Goal: Task Accomplishment & Management: Manage account settings

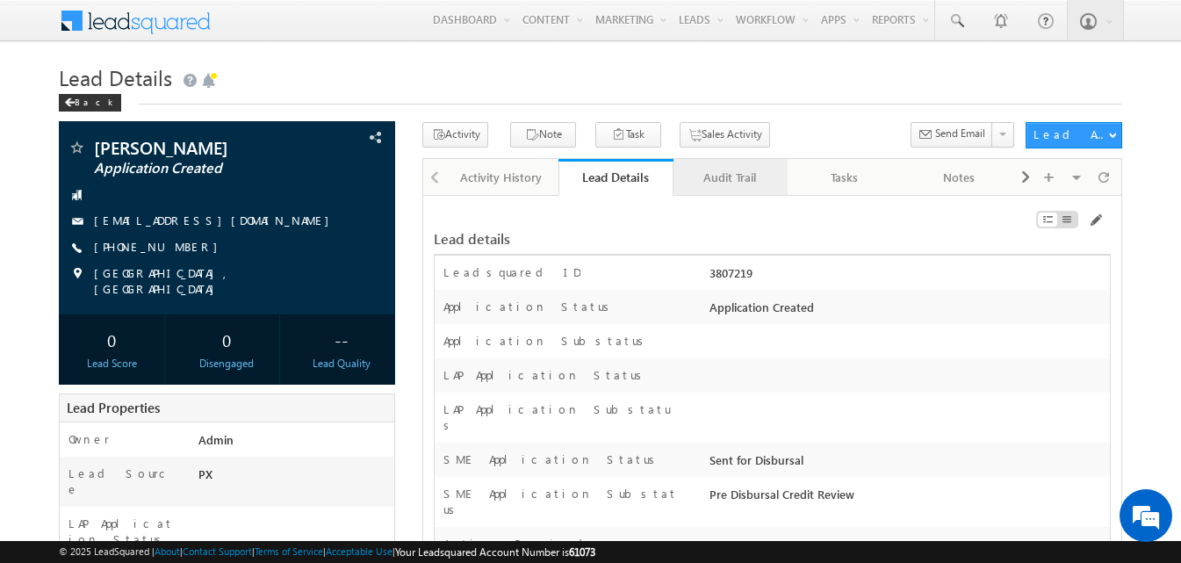
click at [725, 186] on div "Audit Trail" at bounding box center [730, 177] width 84 height 21
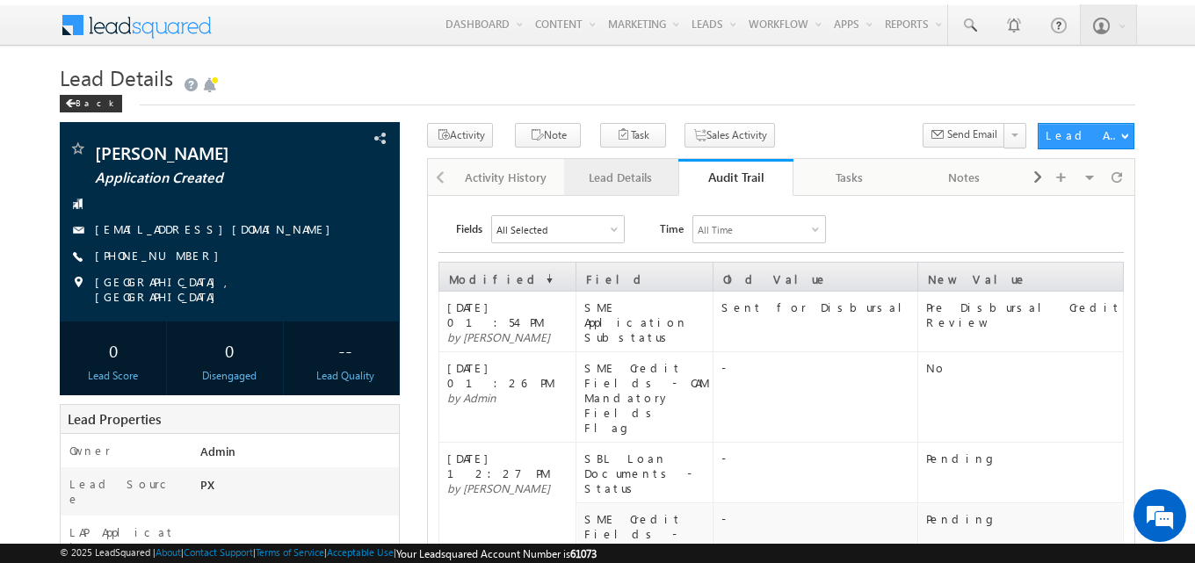
click at [636, 165] on link "Lead Details" at bounding box center [621, 177] width 114 height 37
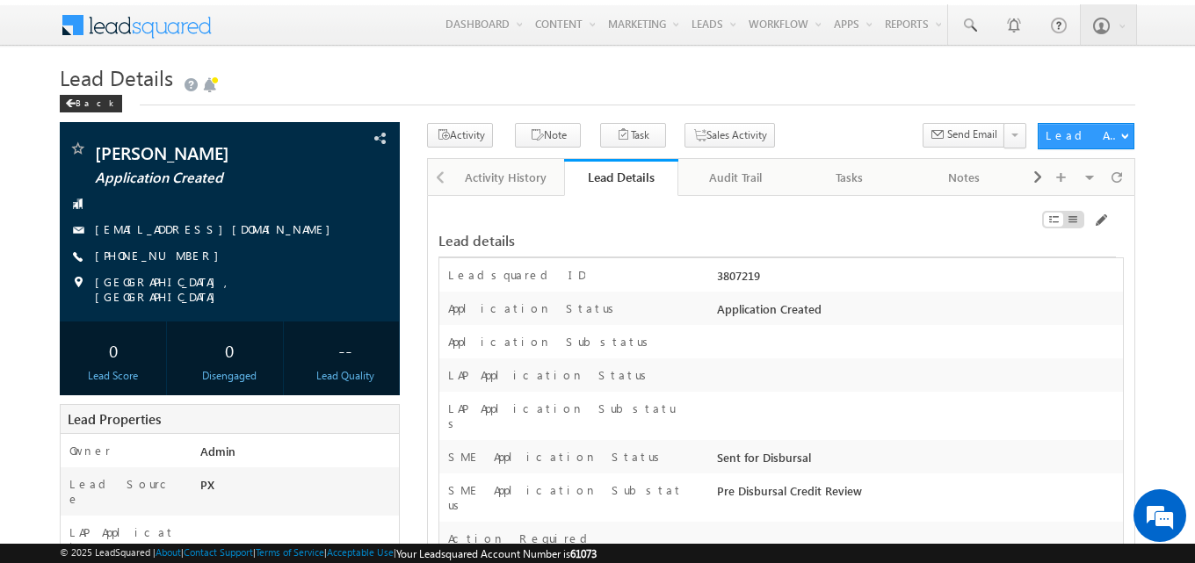
scroll to position [28401, 0]
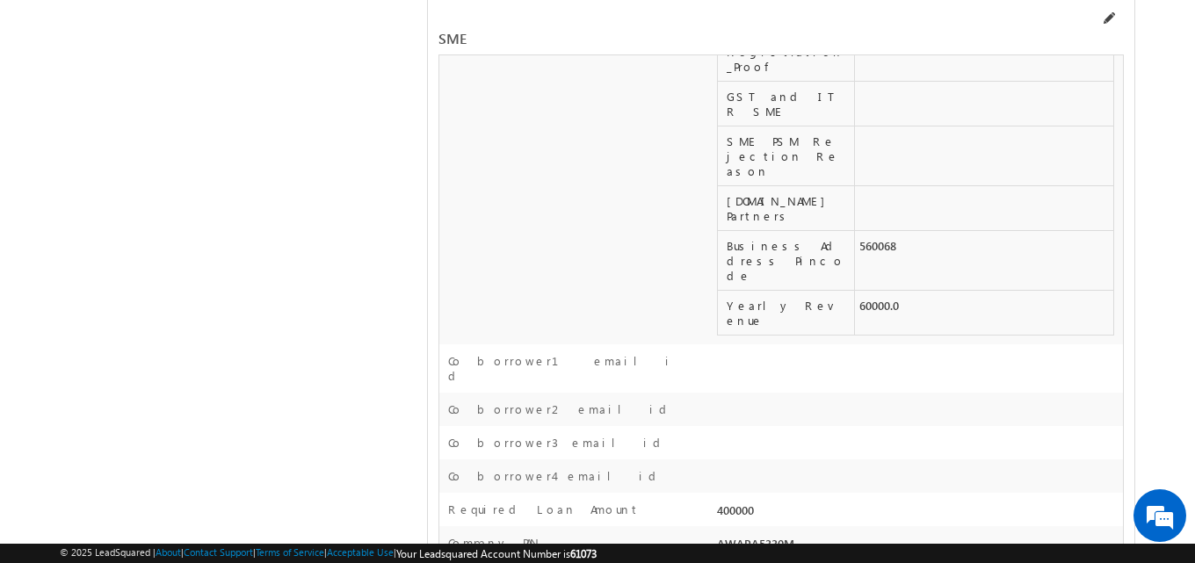
click at [1108, 17] on span at bounding box center [1108, 18] width 14 height 14
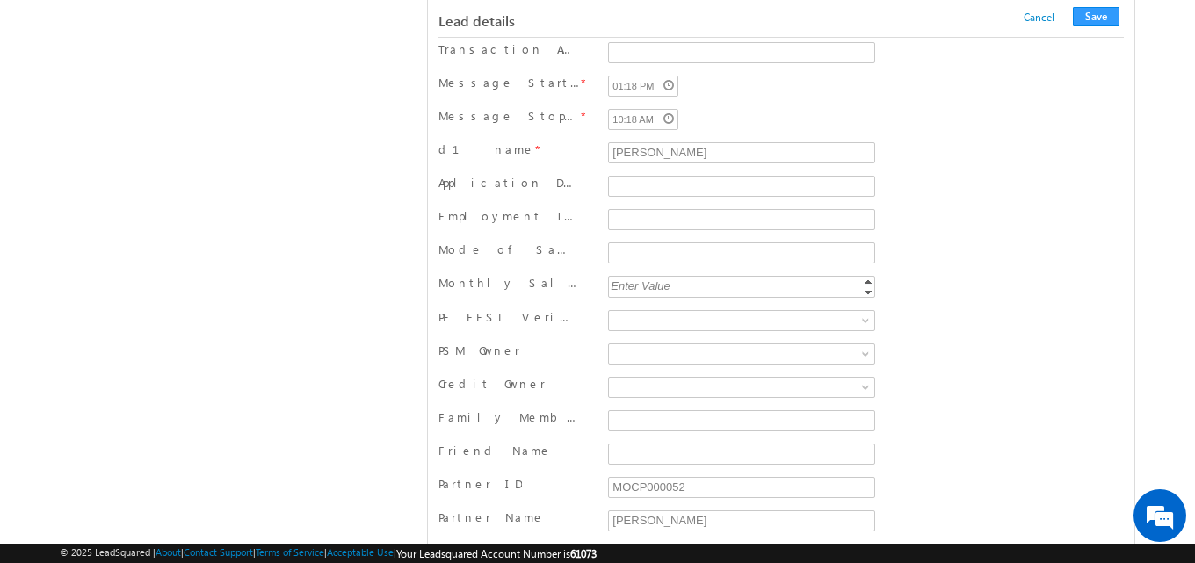
scroll to position [21659, 0]
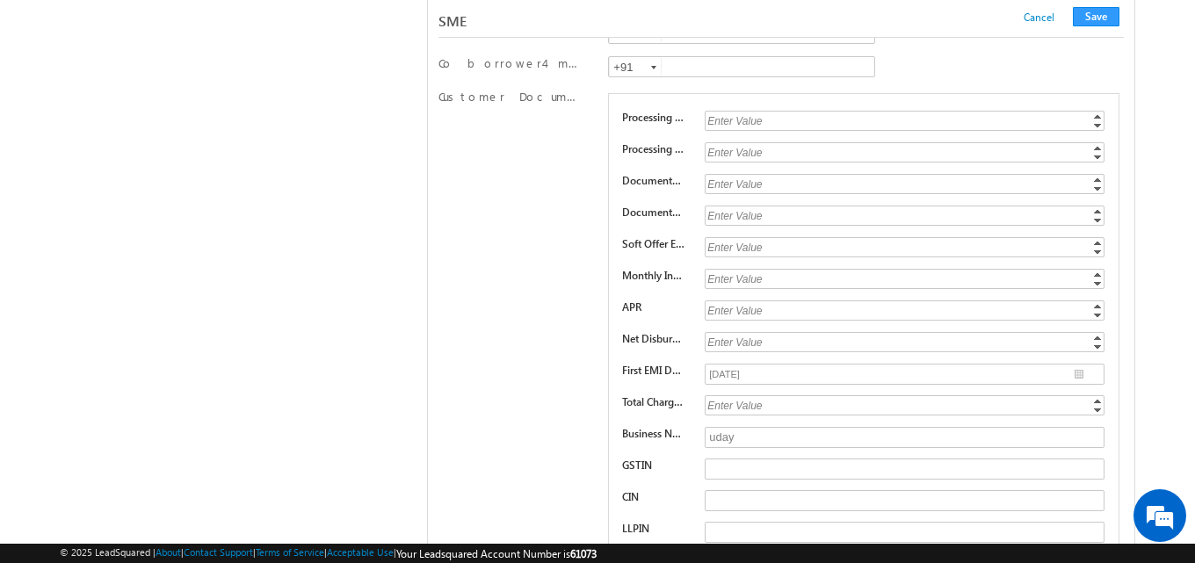
click at [744, 289] on div "Enter Value" at bounding box center [905, 279] width 402 height 20
type input "0.19"
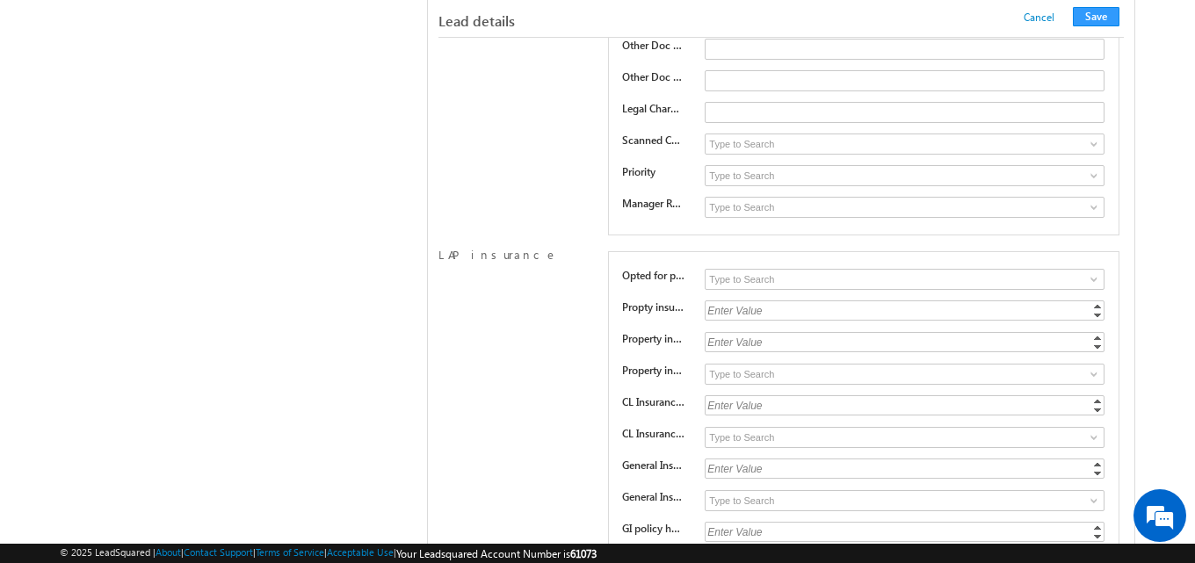
scroll to position [25300, 0]
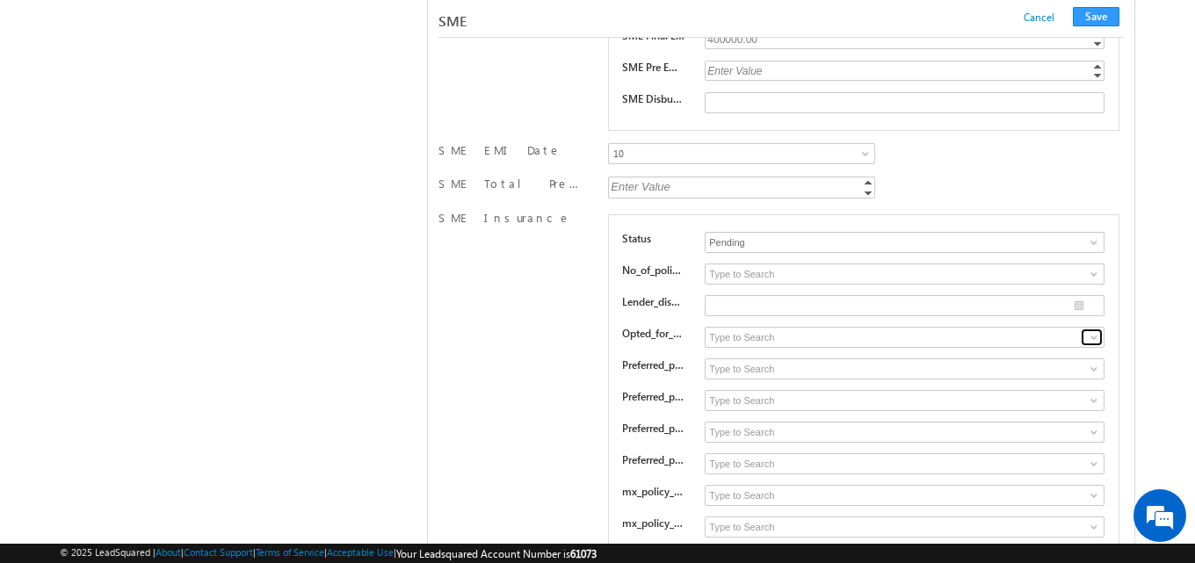
click at [1096, 344] on span at bounding box center [1094, 337] width 14 height 14
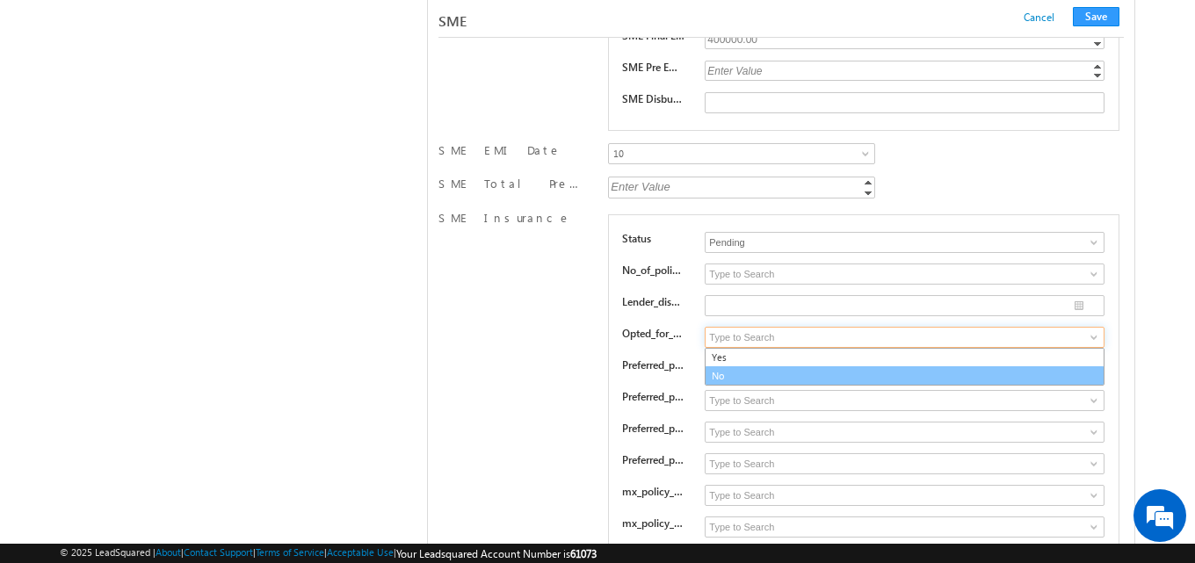
click at [770, 386] on link "No" at bounding box center [904, 376] width 400 height 20
type input "No"
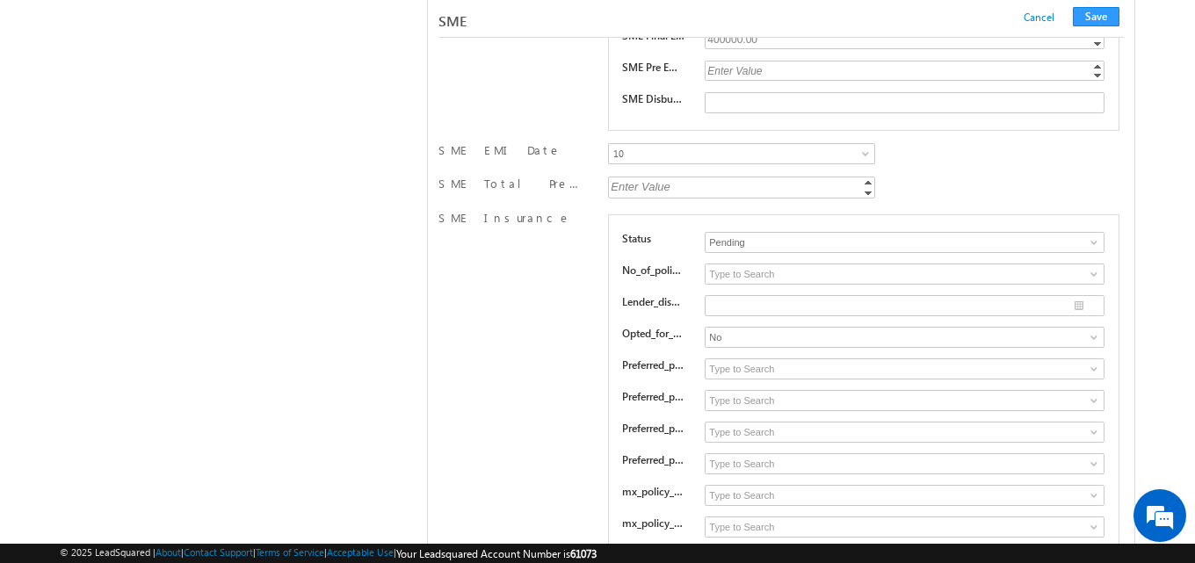
scroll to position [25743, 0]
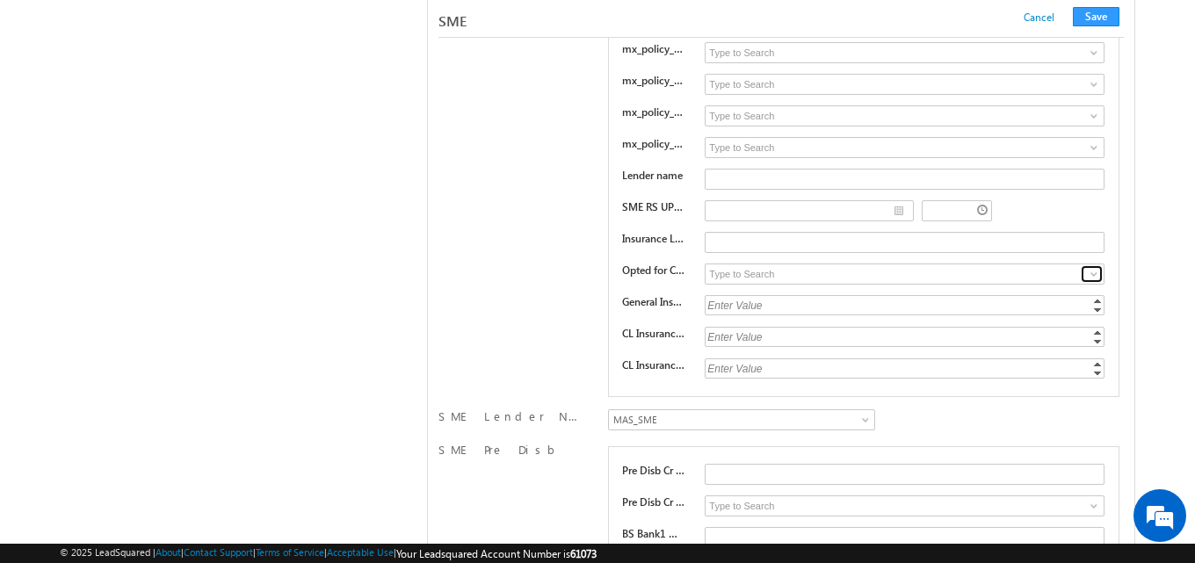
click at [1094, 281] on span at bounding box center [1094, 274] width 14 height 14
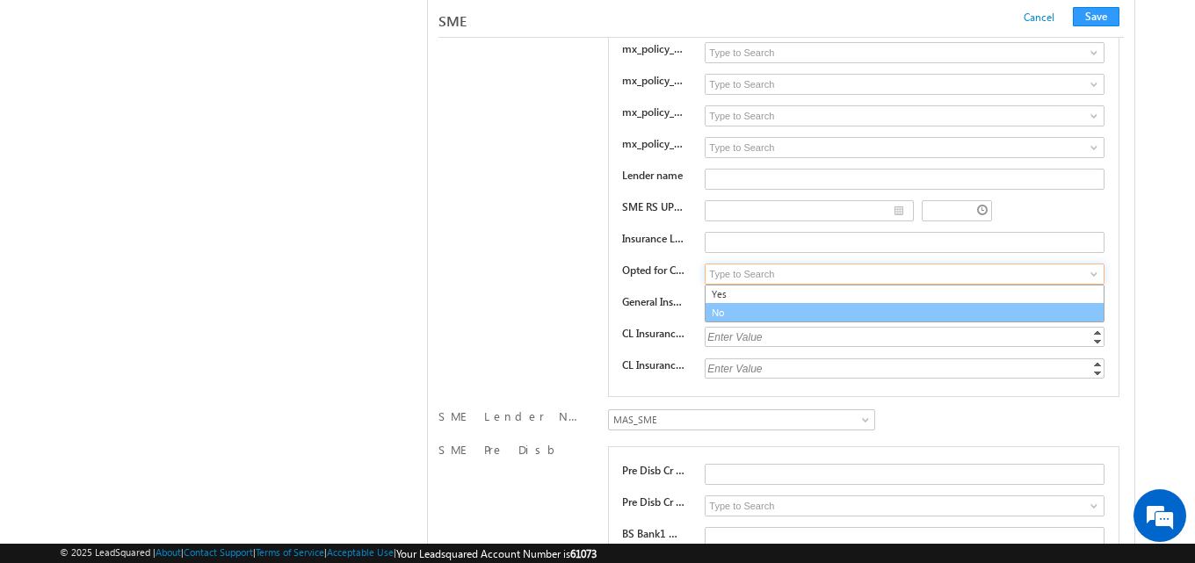
click at [800, 320] on link "No" at bounding box center [904, 313] width 400 height 20
type input "No"
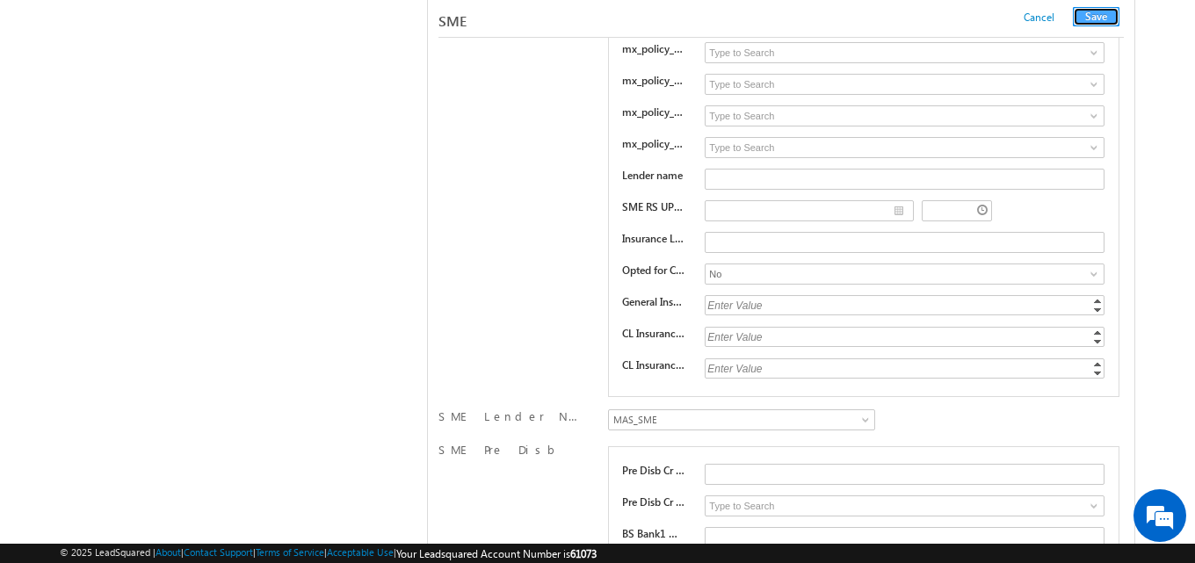
click at [1094, 14] on button "Save" at bounding box center [1095, 16] width 47 height 19
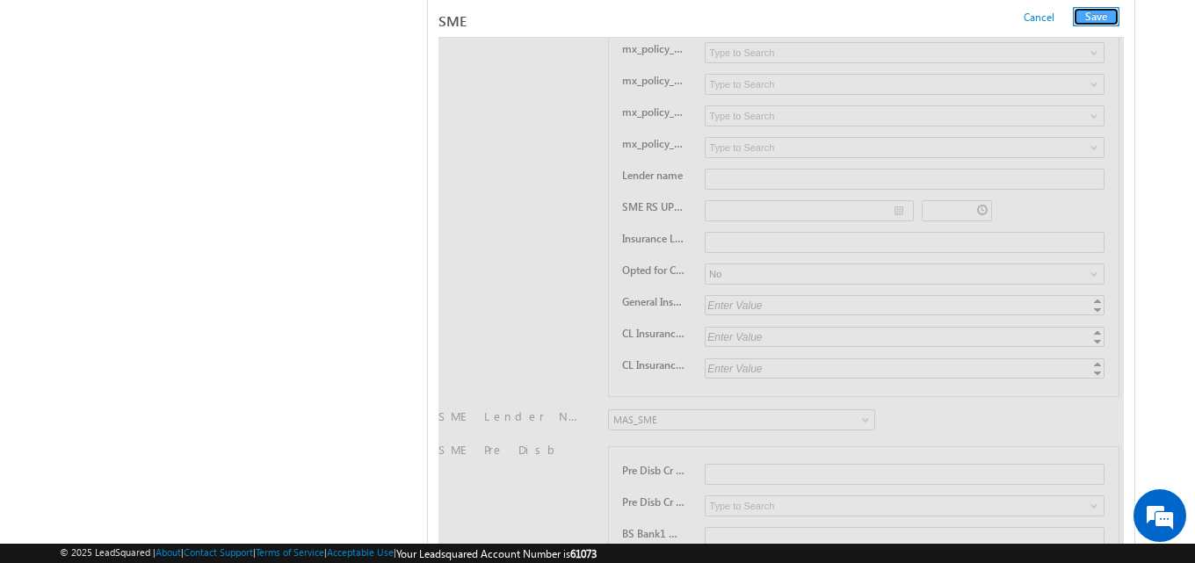
scroll to position [0, 0]
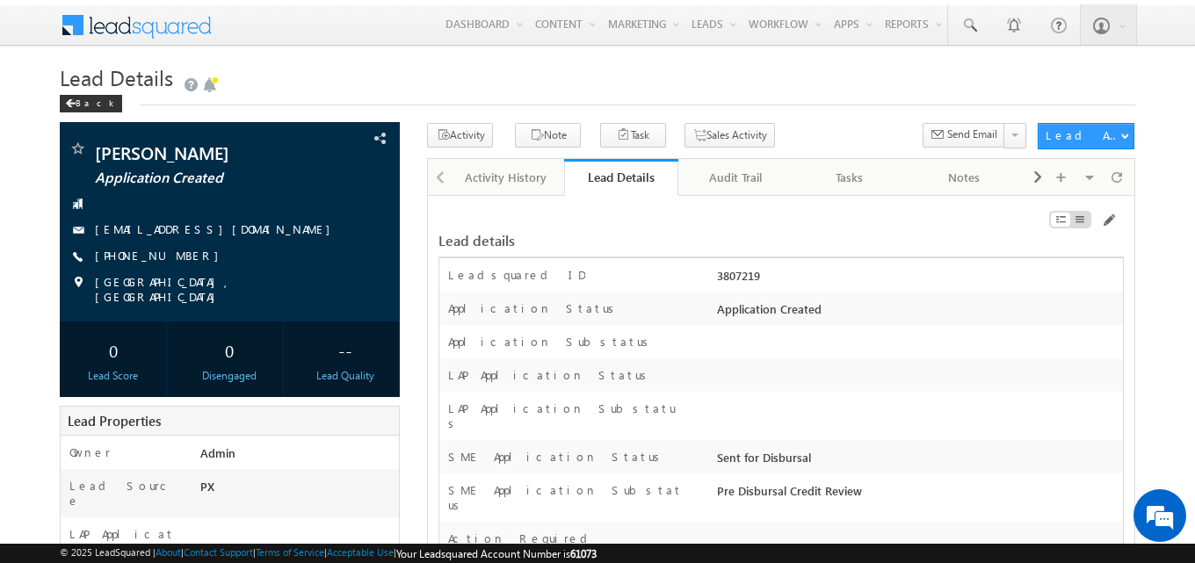
click at [808, 79] on h1 "Lead Details" at bounding box center [597, 78] width 1075 height 31
click at [734, 184] on div "Audit Trail" at bounding box center [734, 177] width 84 height 21
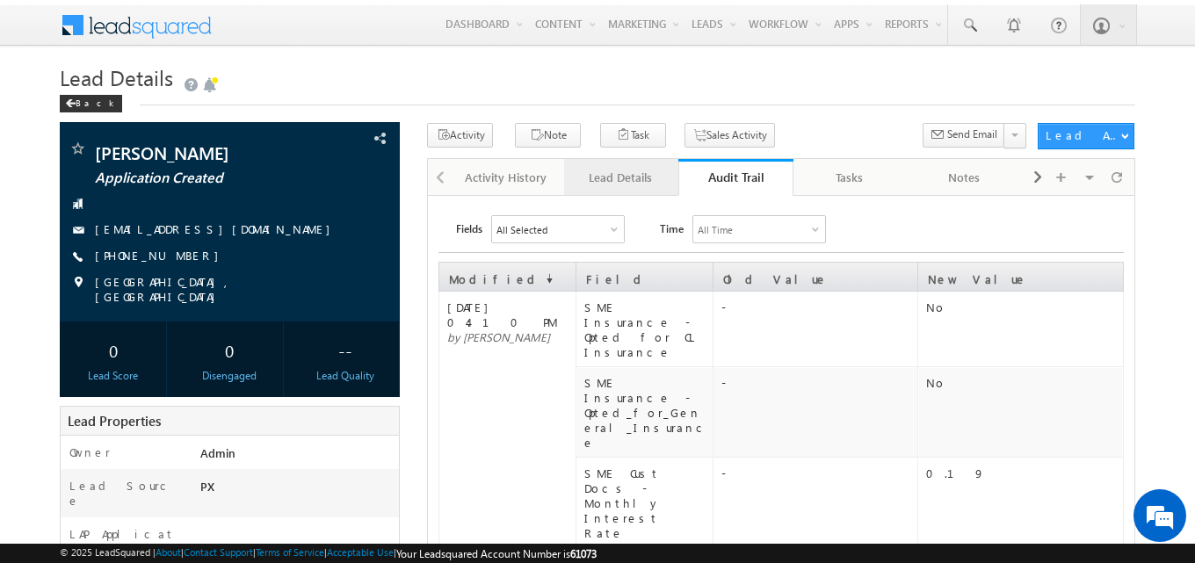
click at [638, 179] on div "Lead Details" at bounding box center [620, 177] width 84 height 21
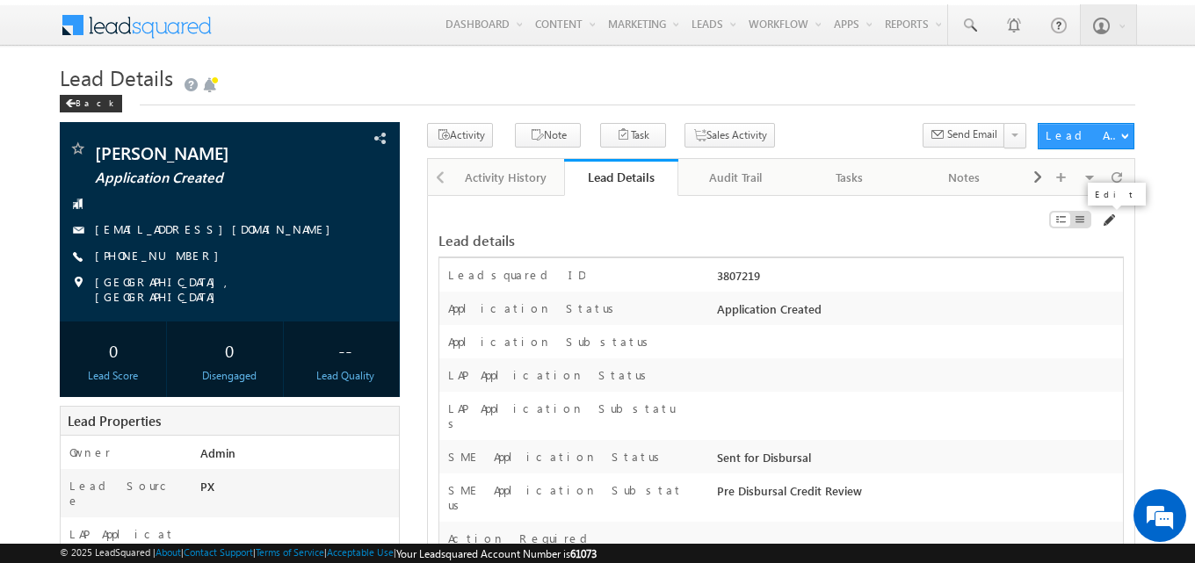
click at [1102, 218] on span at bounding box center [1108, 220] width 14 height 14
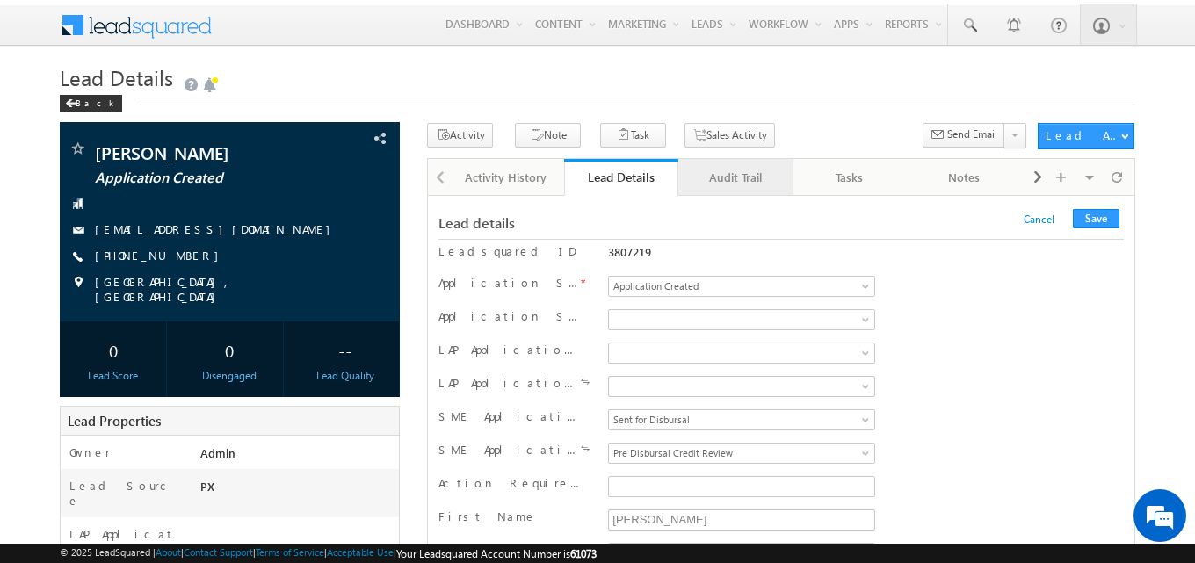
click at [728, 180] on div "Audit Trail" at bounding box center [734, 177] width 84 height 21
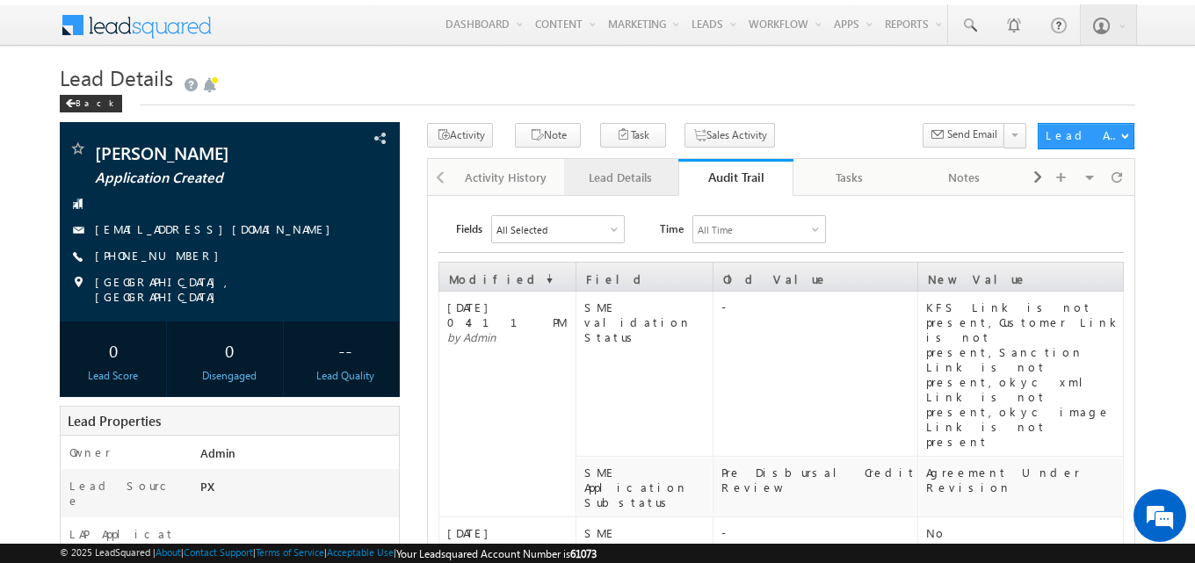
click at [617, 183] on div "Lead Details" at bounding box center [620, 177] width 84 height 21
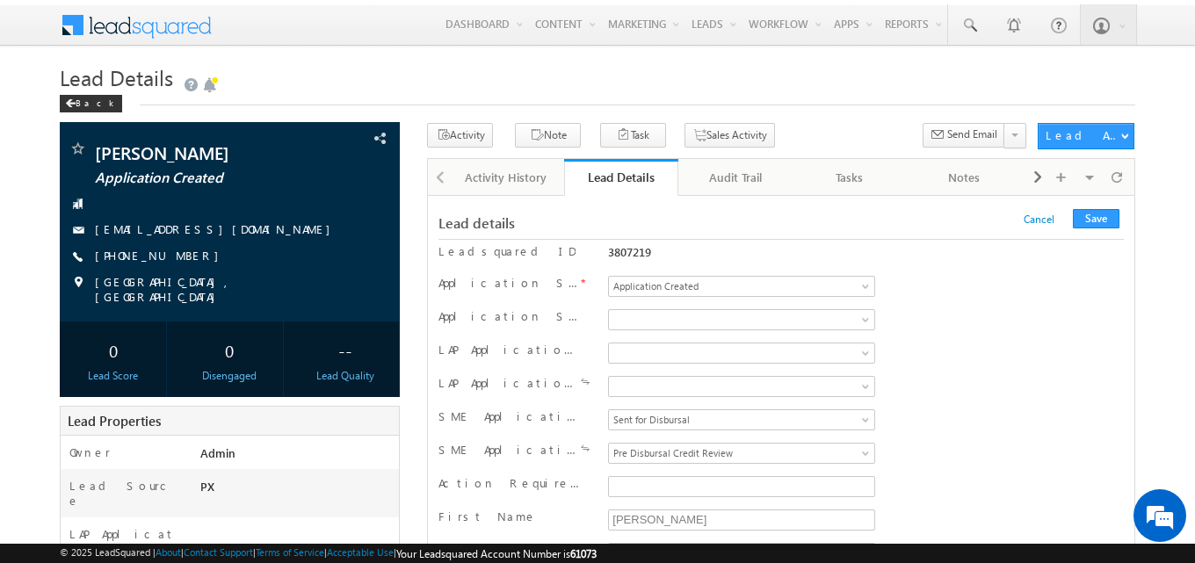
click at [617, 183] on div "Lead Details" at bounding box center [621, 177] width 88 height 17
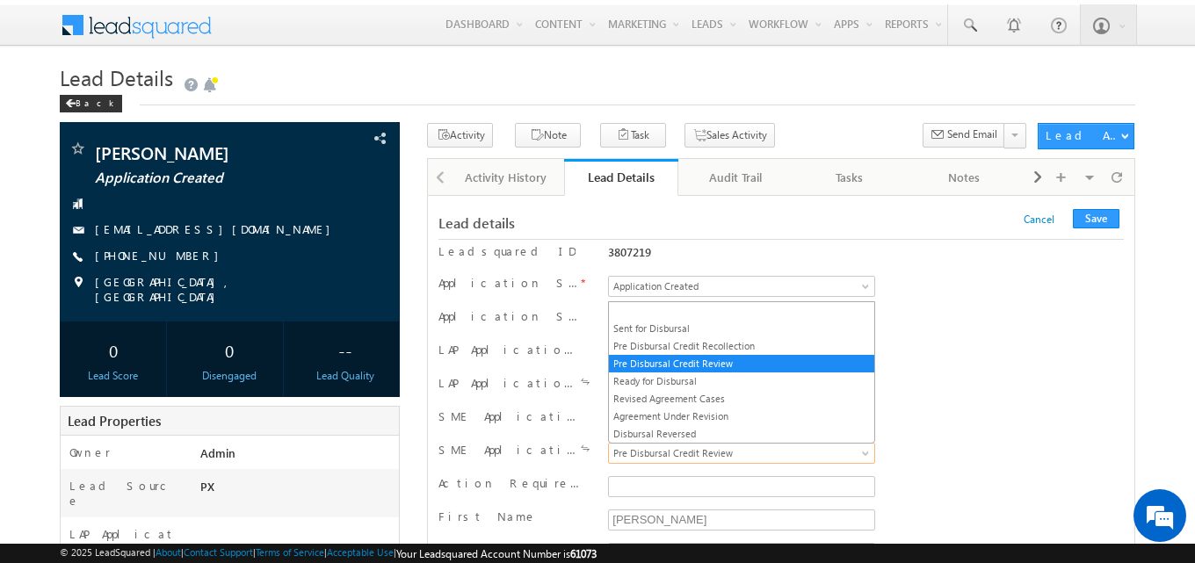
click at [784, 458] on span "Pre Disbursal Credit Review" at bounding box center [738, 453] width 258 height 16
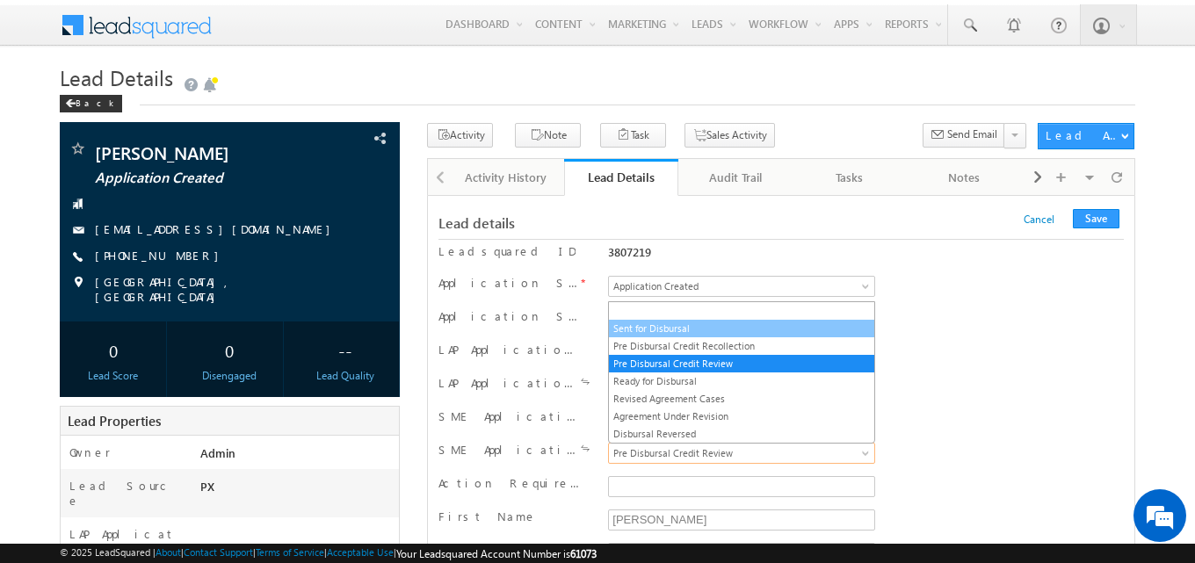
click at [677, 325] on link "Sent for Disbursal" at bounding box center [741, 329] width 265 height 16
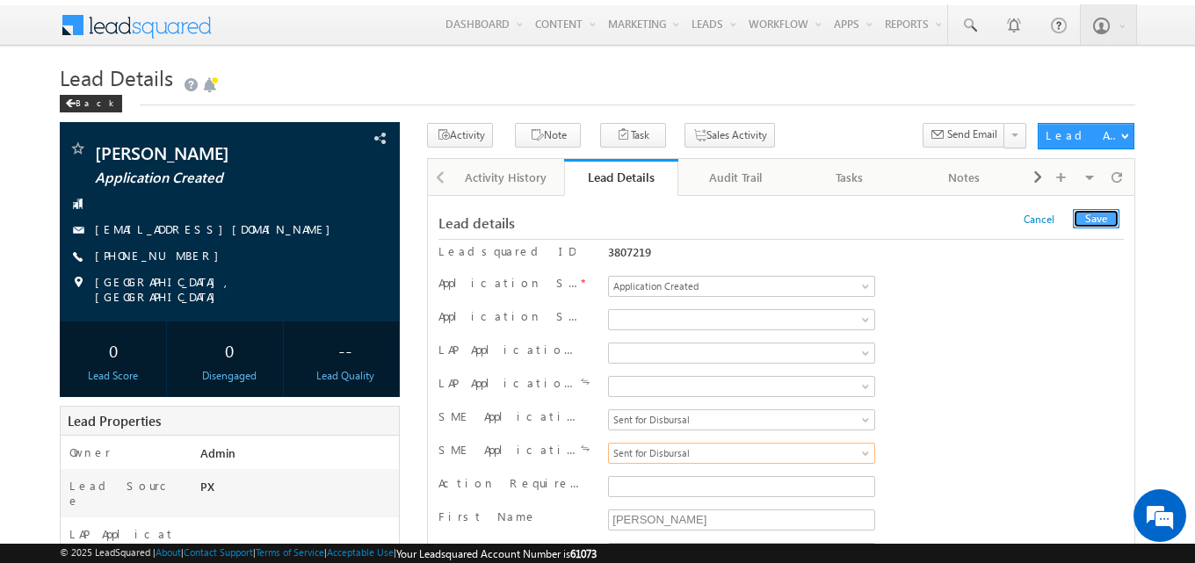
click at [1082, 213] on button "Save" at bounding box center [1095, 218] width 47 height 19
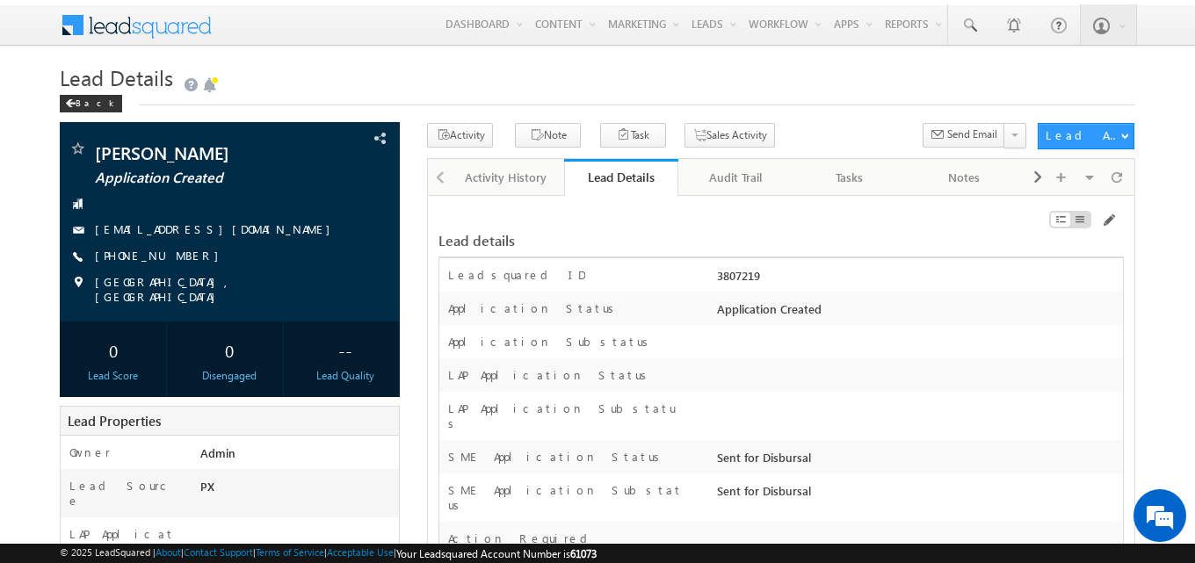
click at [742, 275] on div "3807219" at bounding box center [917, 279] width 410 height 25
copy div "3807219"
click at [918, 364] on div "LAP Application Status" at bounding box center [780, 374] width 683 height 33
click at [749, 177] on div "Audit Trail" at bounding box center [734, 177] width 84 height 21
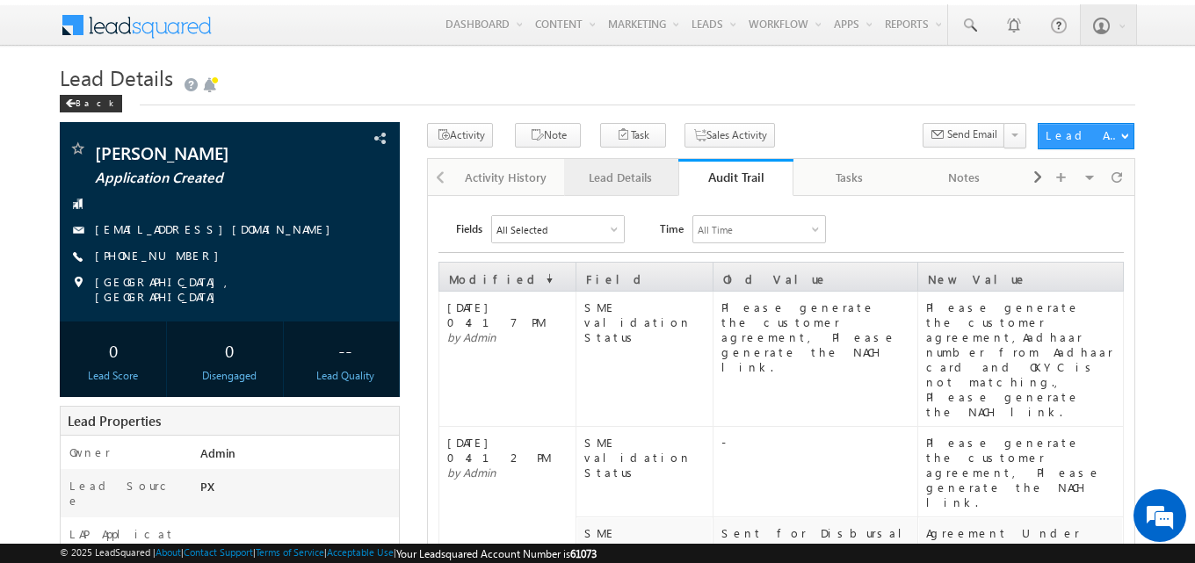
click at [632, 172] on div "Lead Details" at bounding box center [620, 177] width 84 height 21
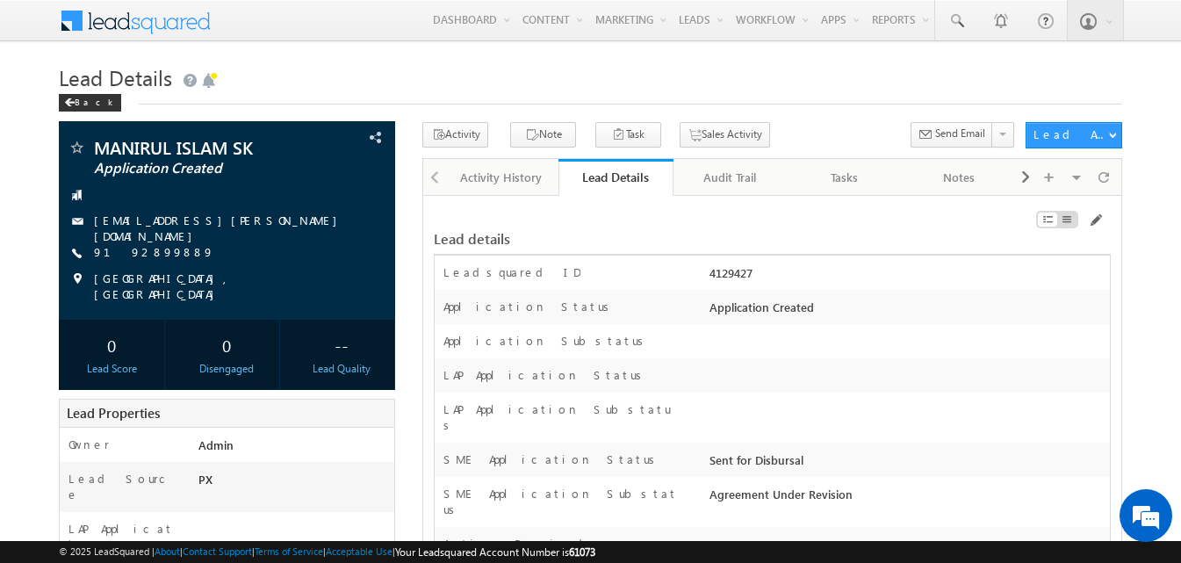
click at [1102, 220] on div at bounding box center [1004, 222] width 214 height 19
click at [1097, 221] on span at bounding box center [1095, 220] width 14 height 14
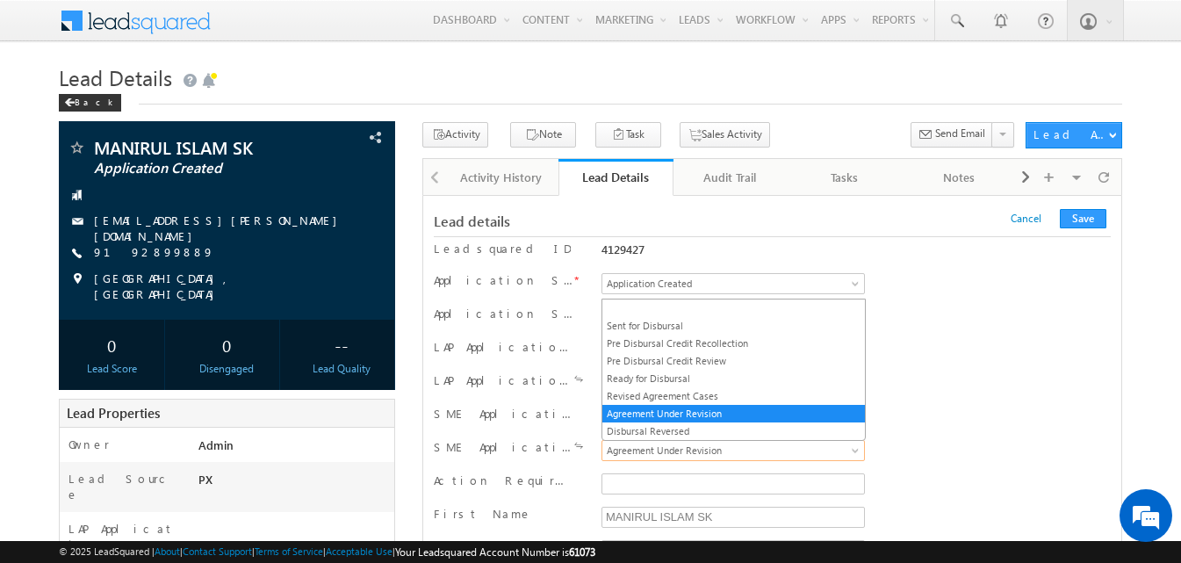
click at [724, 445] on span "Agreement Under Revision" at bounding box center [731, 451] width 256 height 16
click at [703, 325] on link "Sent for Disbursal" at bounding box center [734, 326] width 263 height 16
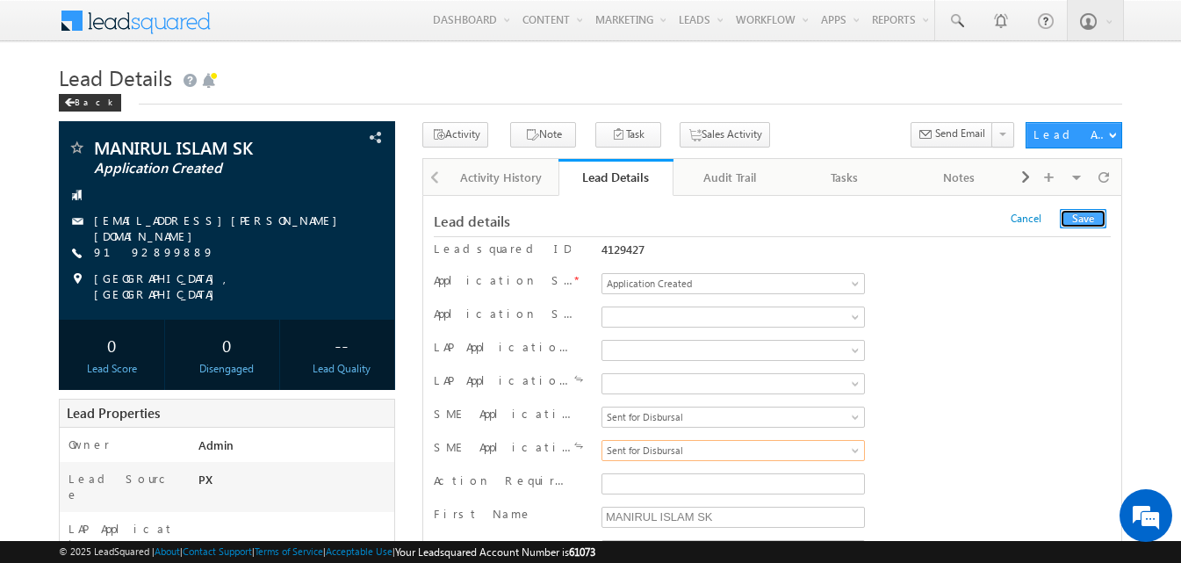
click at [1086, 217] on button "Save" at bounding box center [1083, 218] width 47 height 19
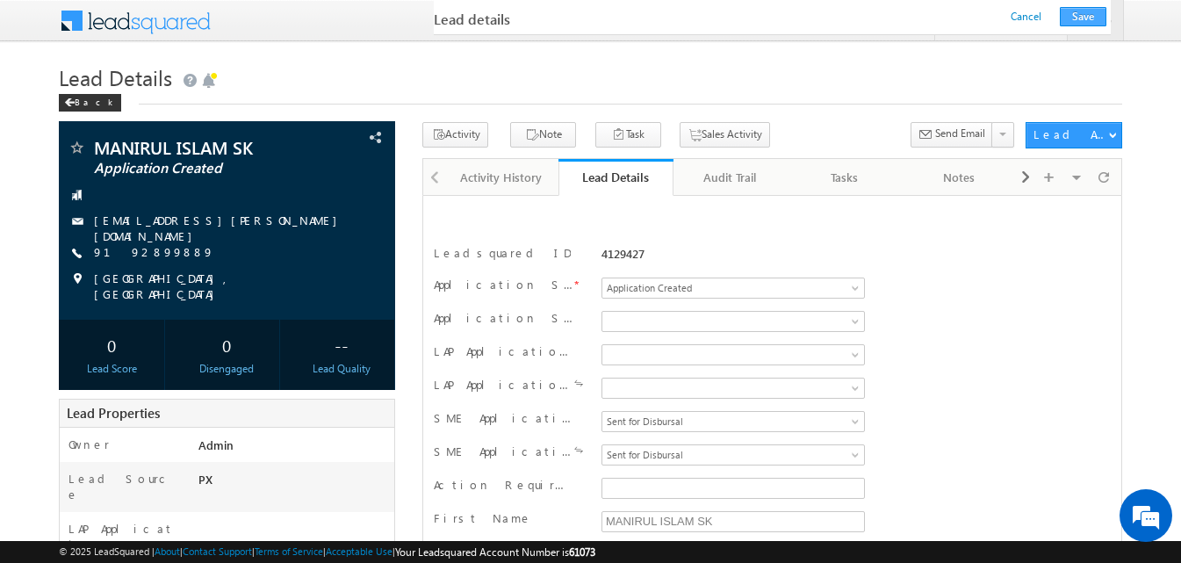
scroll to position [292, 0]
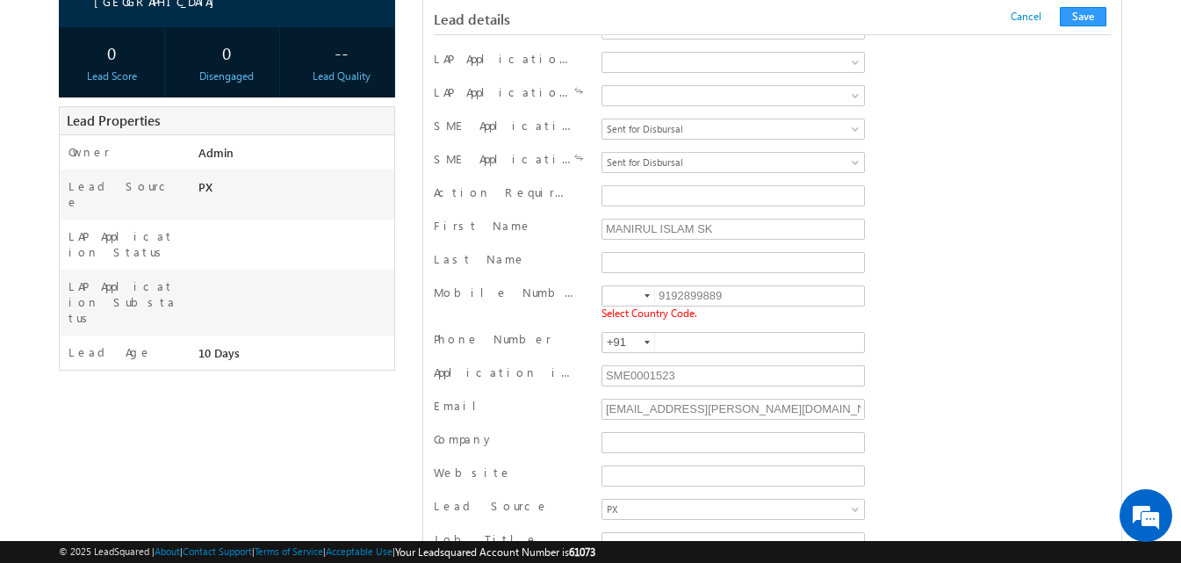
click at [650, 296] on div at bounding box center [647, 296] width 5 height 4
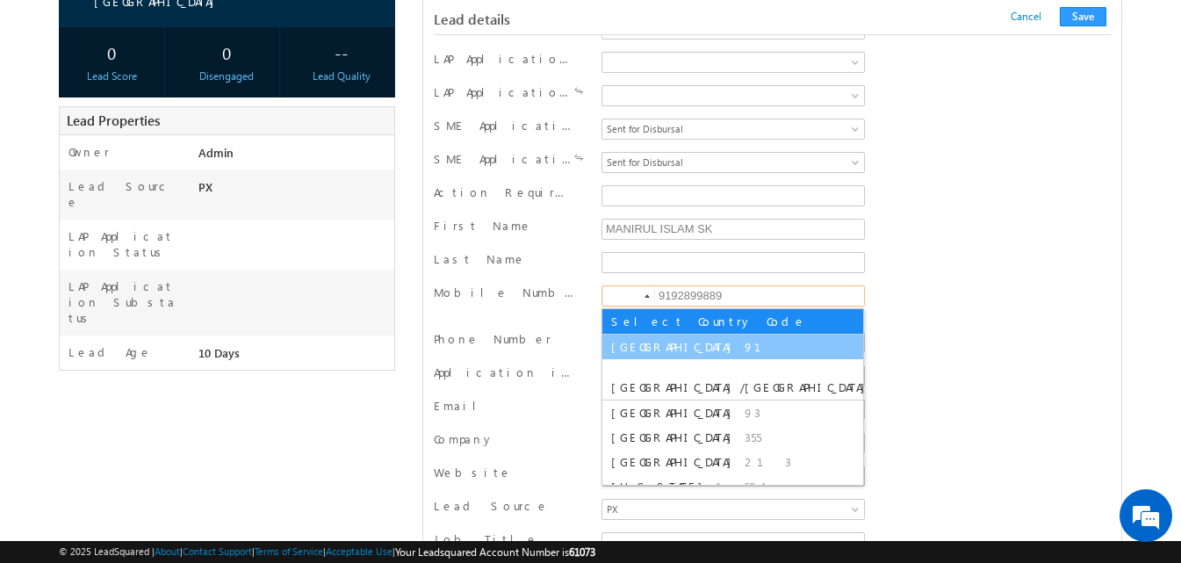
click at [745, 339] on span "91" at bounding box center [764, 346] width 38 height 15
type input "+91"
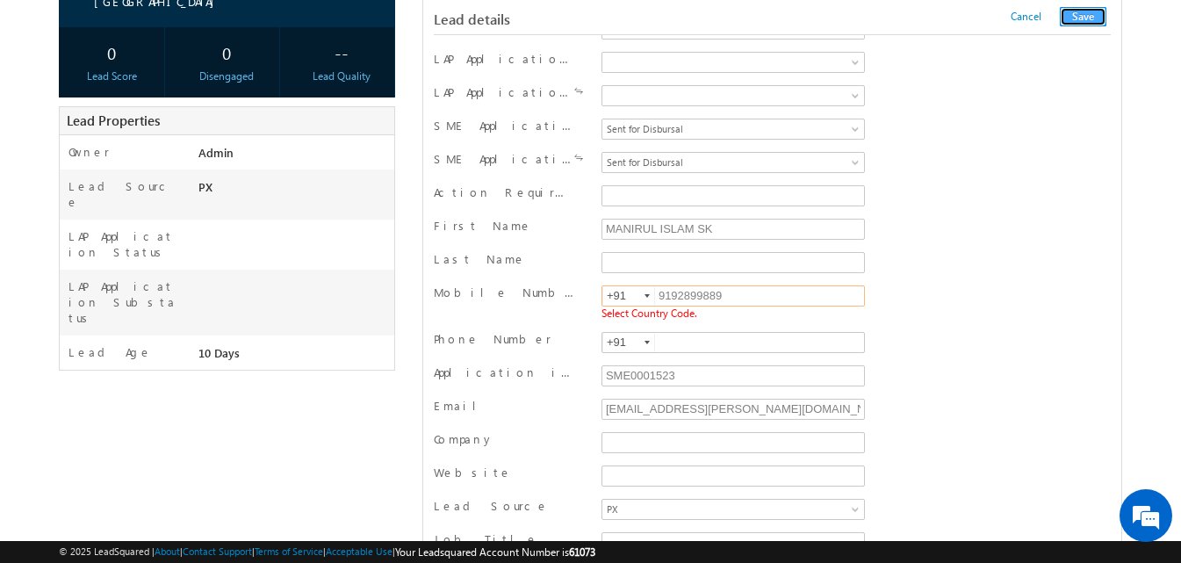
click at [1085, 13] on button "Save" at bounding box center [1083, 16] width 47 height 19
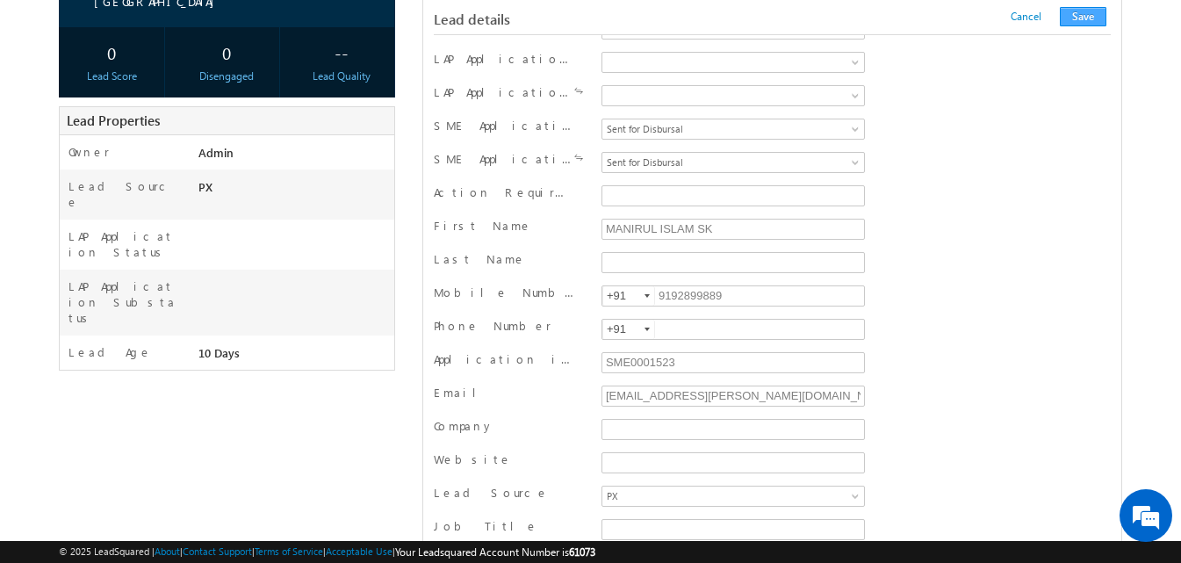
scroll to position [1766, 0]
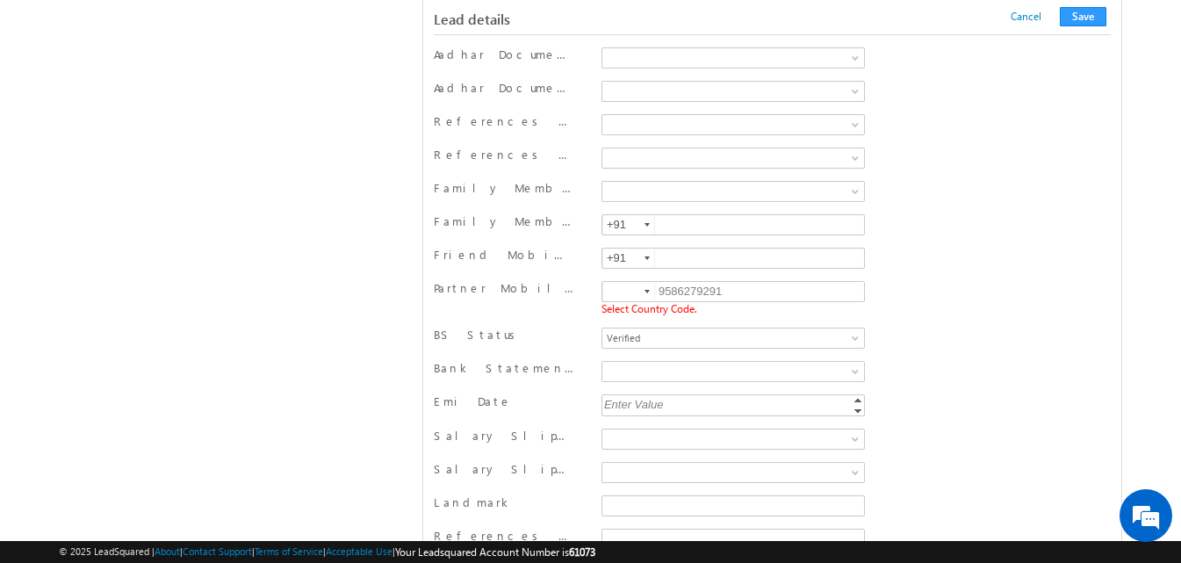
click at [646, 293] on div at bounding box center [647, 292] width 5 height 4
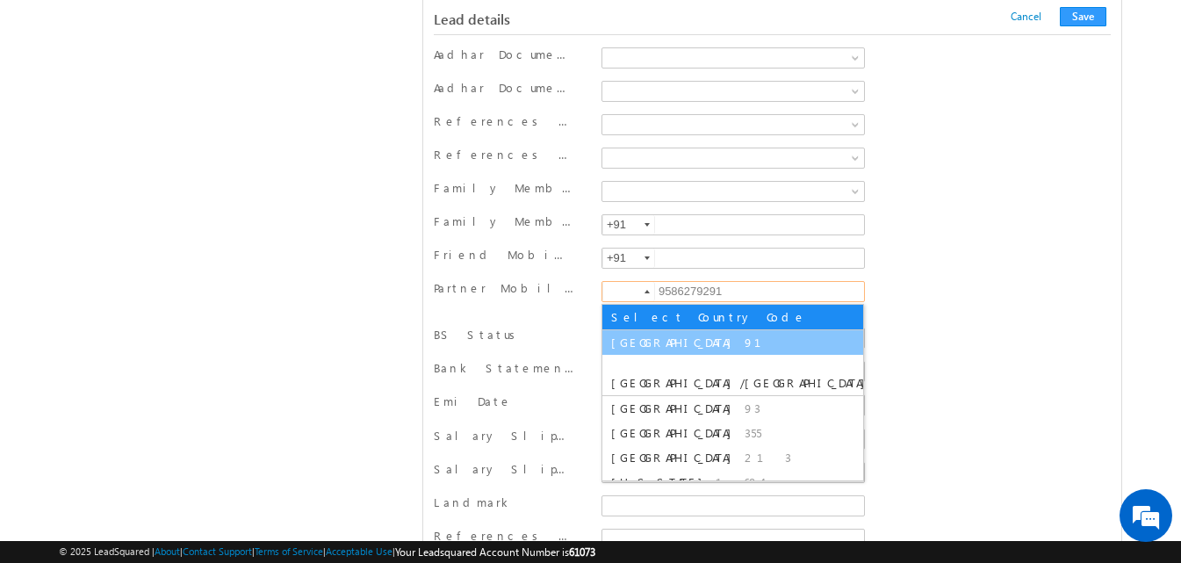
click at [745, 338] on span "91" at bounding box center [764, 342] width 38 height 15
type input "+91"
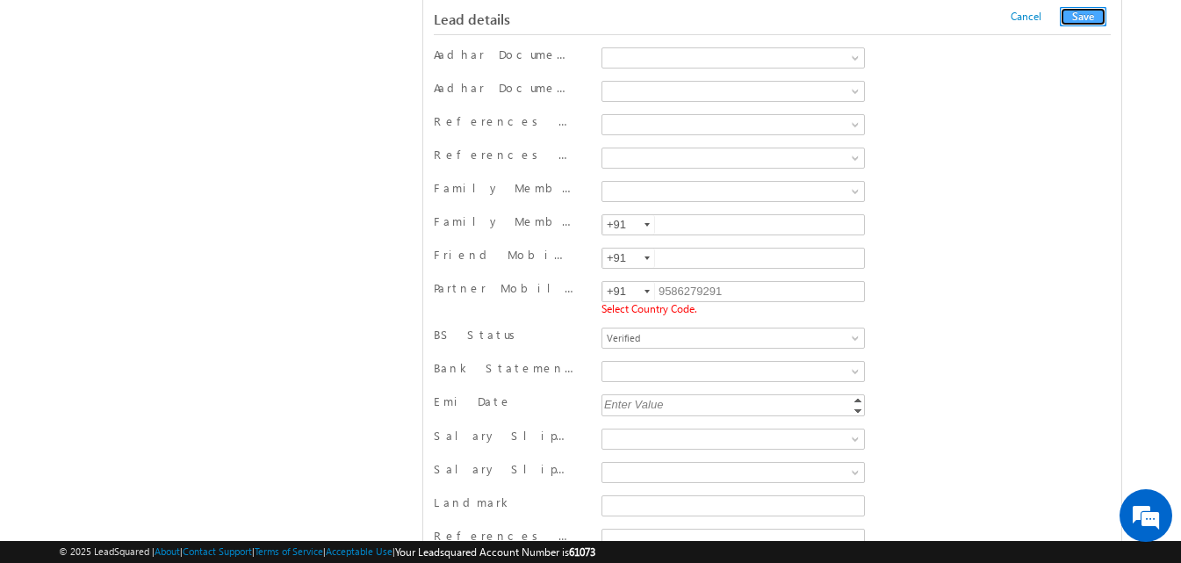
click at [1086, 15] on button "Save" at bounding box center [1083, 16] width 47 height 19
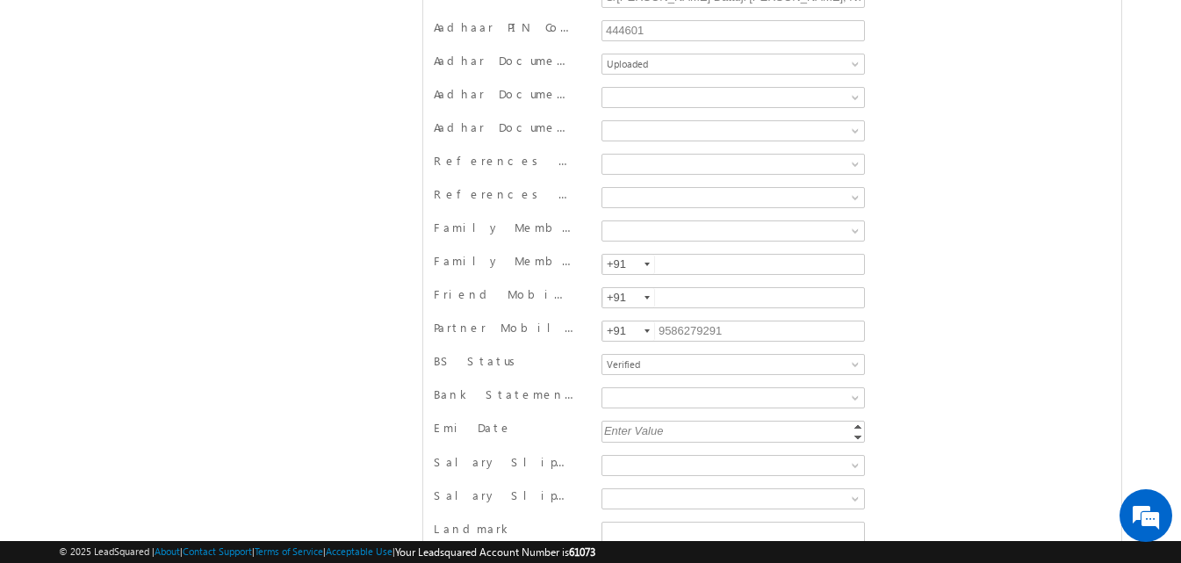
scroll to position [0, 0]
